Goal: Information Seeking & Learning: Learn about a topic

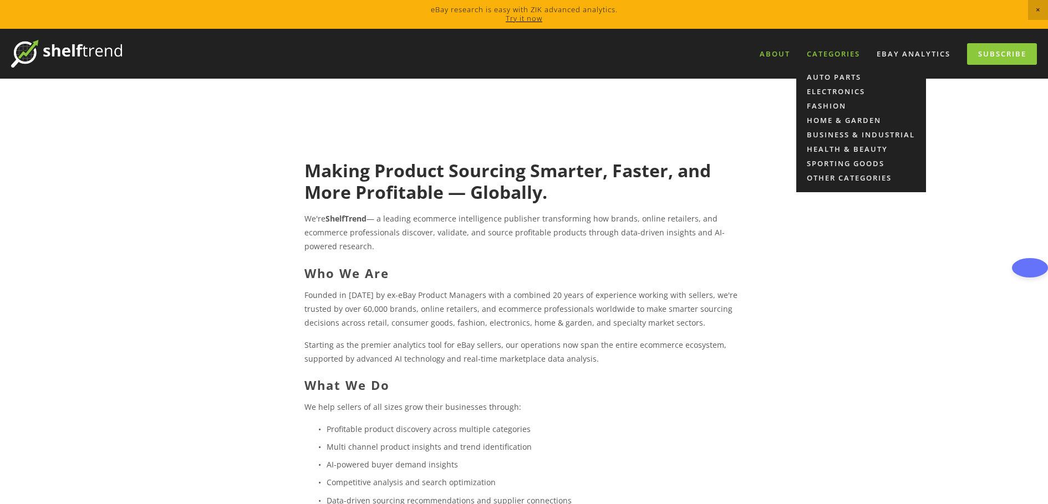
click at [830, 55] on div "Categories" at bounding box center [833, 54] width 68 height 18
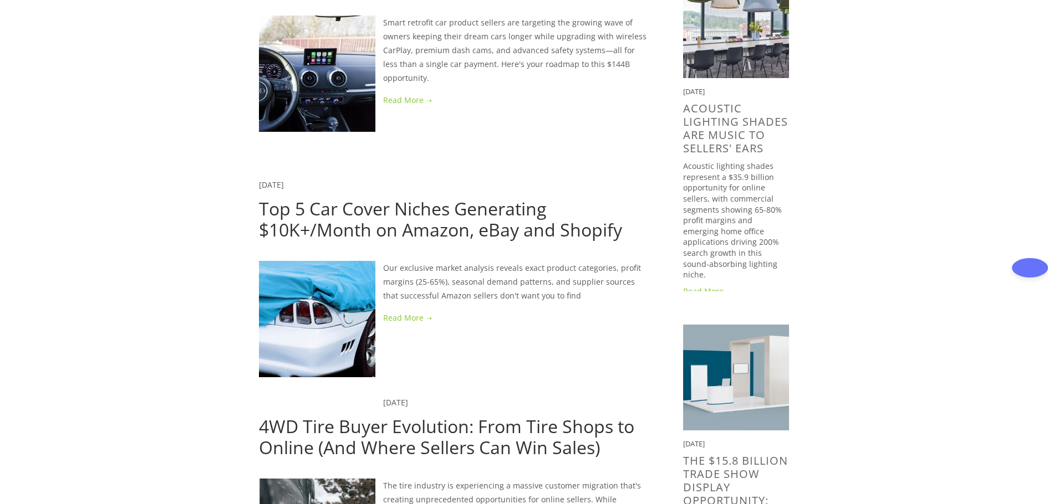
scroll to position [222, 0]
click at [452, 208] on link "Top 5 Car Cover Niches Generating $10K+/Month on Amazon, eBay and Shopify" at bounding box center [440, 218] width 363 height 45
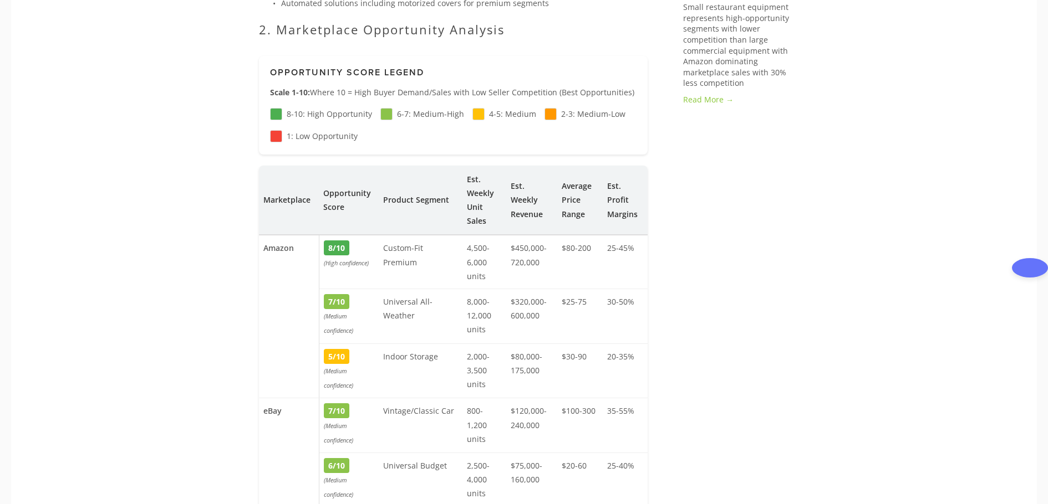
scroll to position [1053, 0]
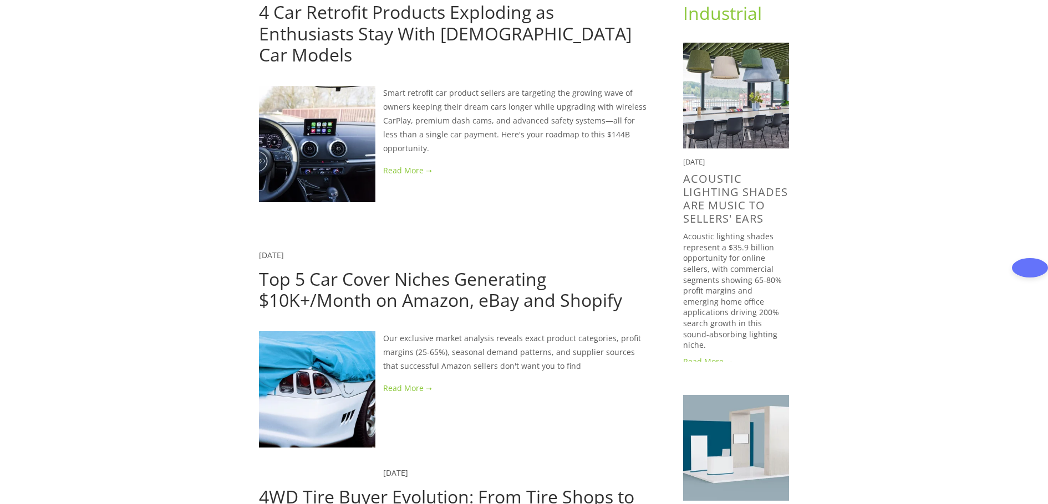
scroll to position [166, 0]
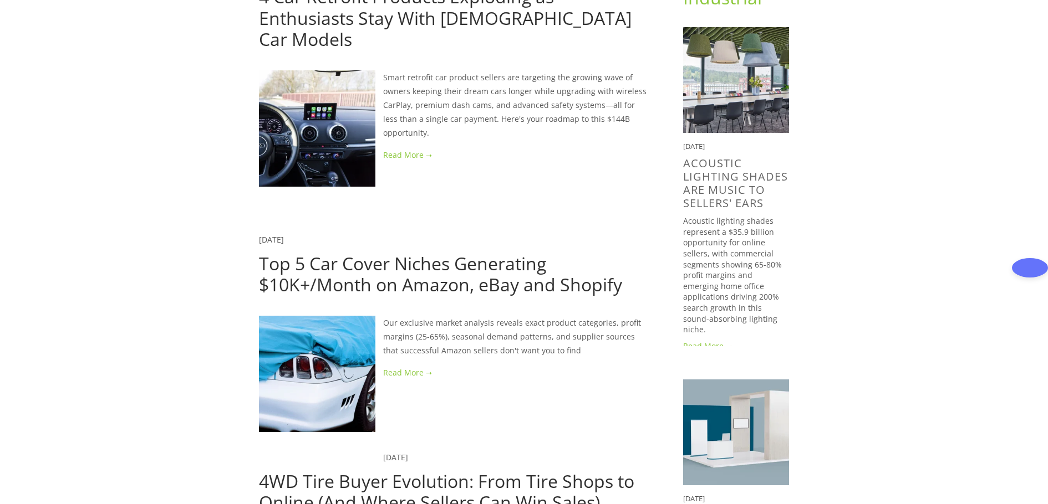
click at [467, 252] on link "Top 5 Car Cover Niches Generating $10K+/Month on Amazon, eBay and Shopify" at bounding box center [440, 274] width 363 height 45
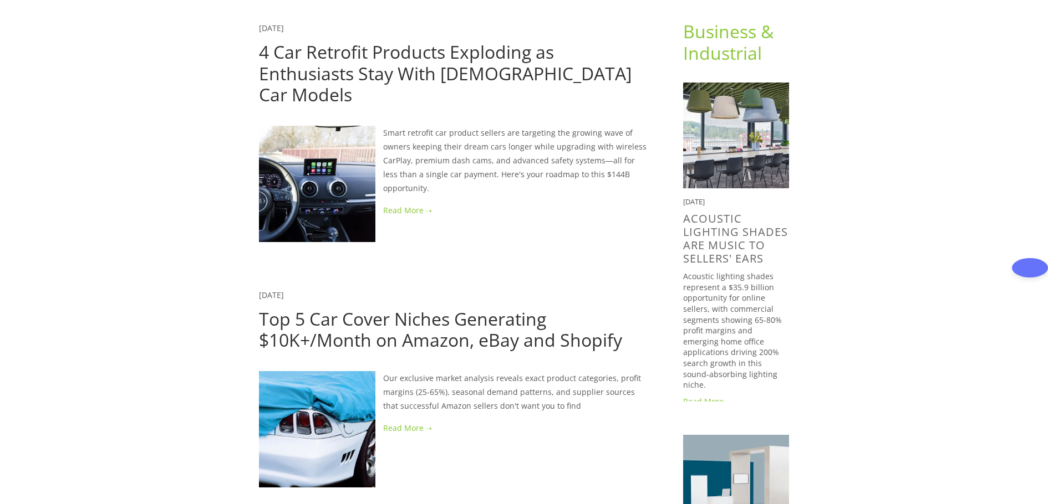
click at [411, 65] on link "4 Car Retrofit Products Exploding as Enthusiasts Stay With [DEMOGRAPHIC_DATA] C…" at bounding box center [445, 73] width 372 height 67
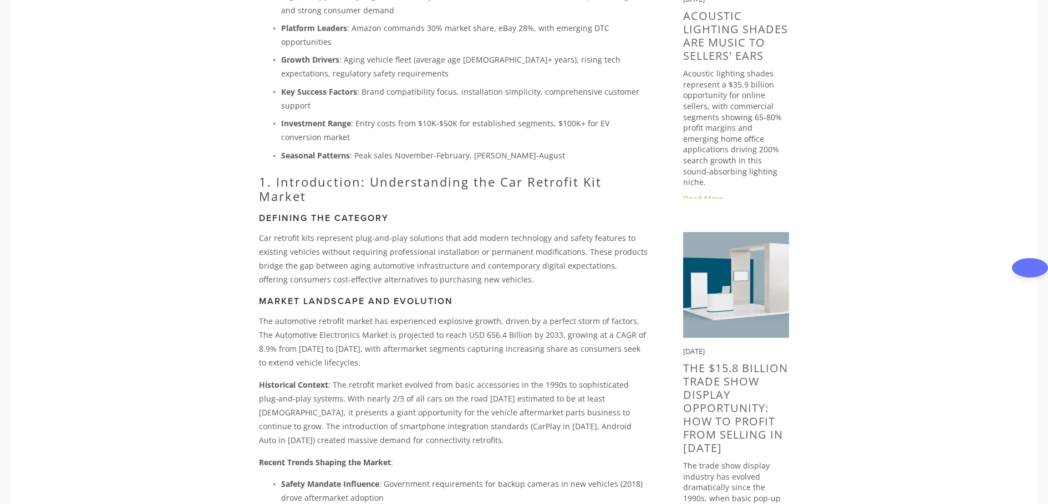
scroll to position [333, 0]
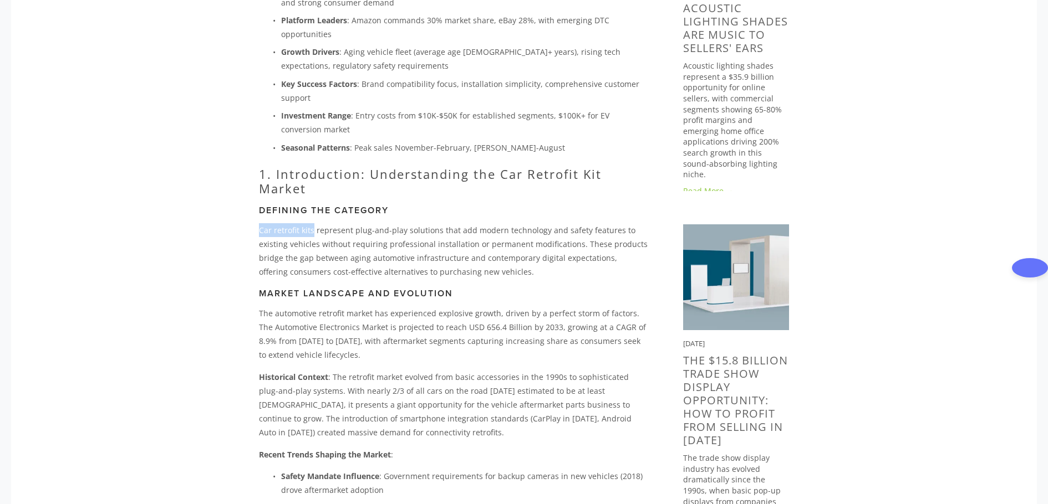
drag, startPoint x: 313, startPoint y: 210, endPoint x: 257, endPoint y: 213, distance: 56.1
copy p "Car retrofit kits"
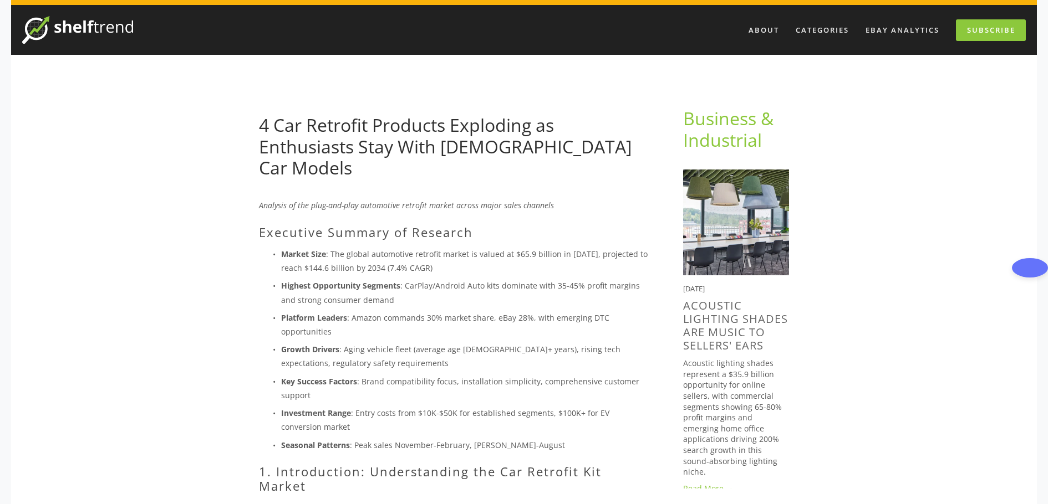
scroll to position [0, 0]
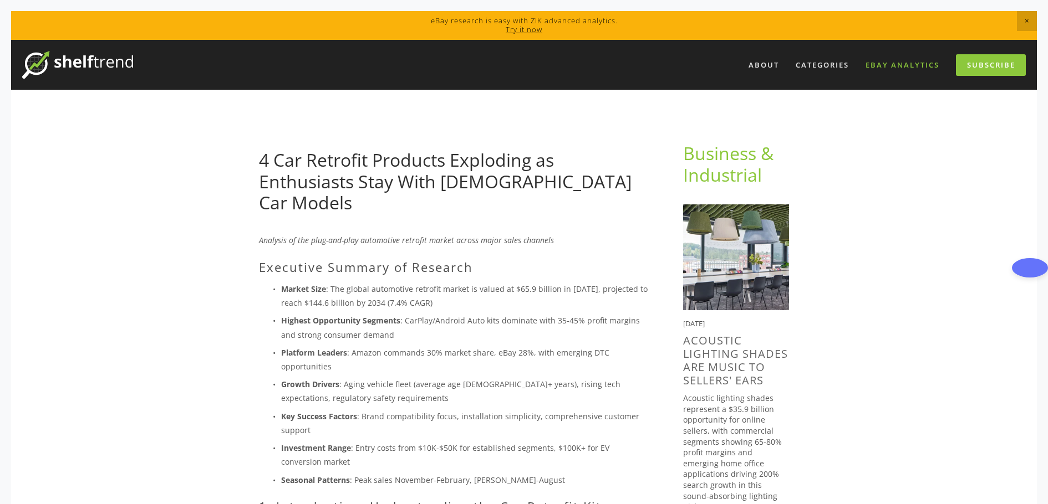
click at [893, 66] on link "eBay Analytics" at bounding box center [902, 65] width 88 height 18
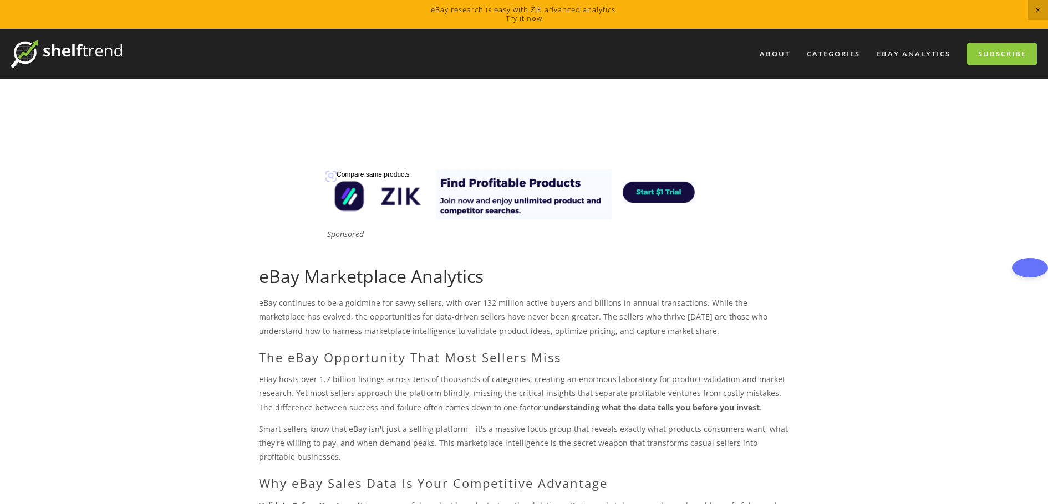
click at [650, 188] on img at bounding box center [523, 195] width 399 height 50
